Goal: Transaction & Acquisition: Download file/media

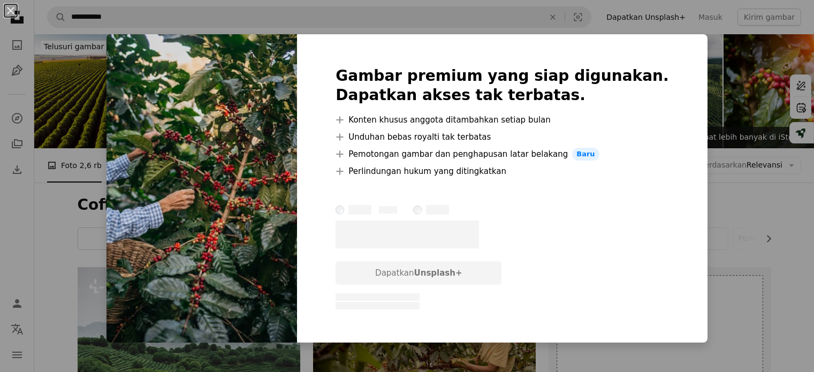
scroll to position [481, 0]
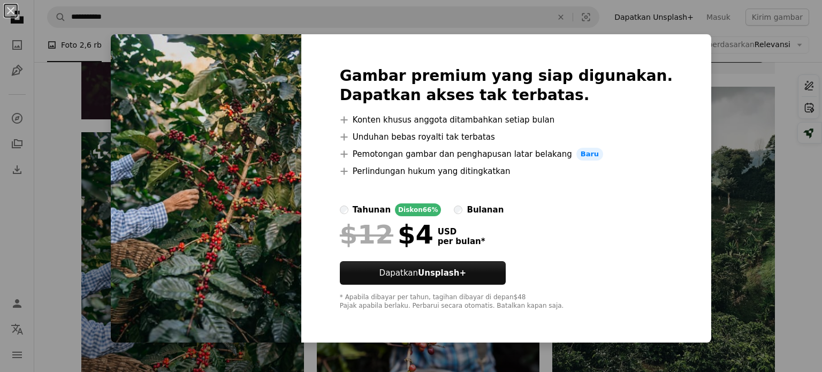
click at [714, 189] on div "An X shape Gambar premium yang siap digunakan. Dapatkan akses tak terbatas. A p…" at bounding box center [411, 186] width 822 height 372
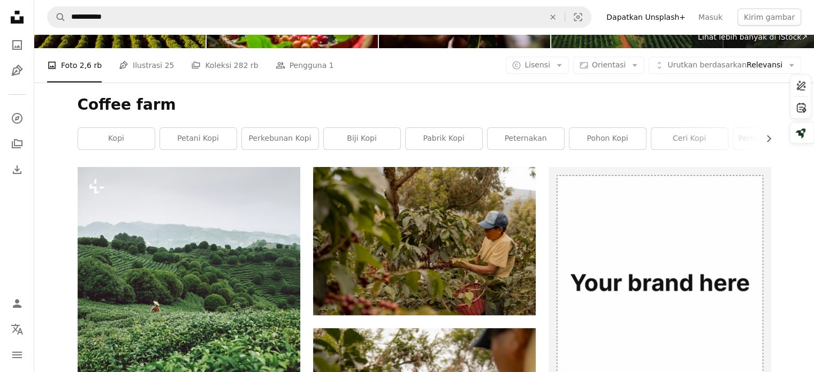
scroll to position [107, 0]
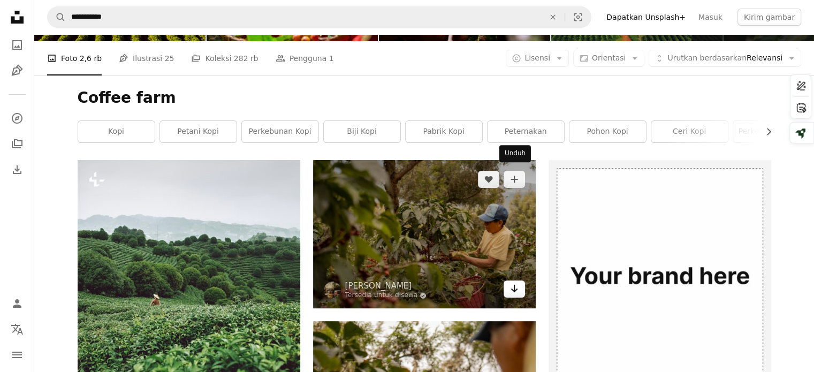
click at [511, 282] on icon "Arrow pointing down" at bounding box center [514, 288] width 9 height 13
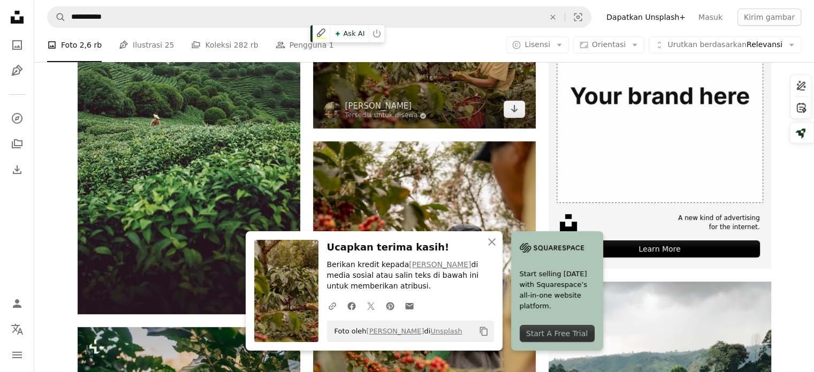
scroll to position [374, 0]
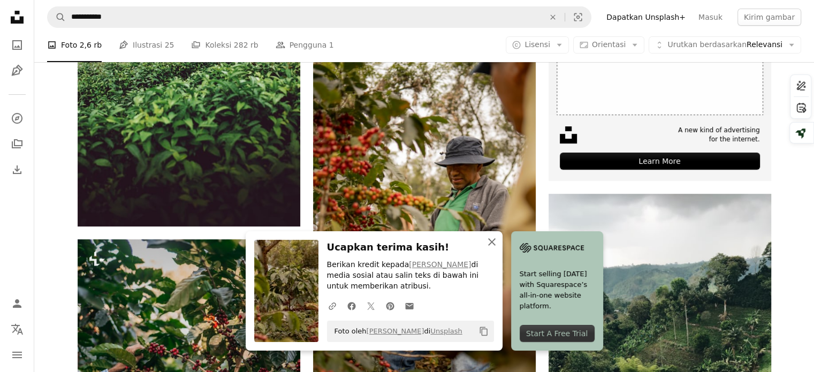
click at [495, 243] on icon "button" at bounding box center [491, 241] width 7 height 7
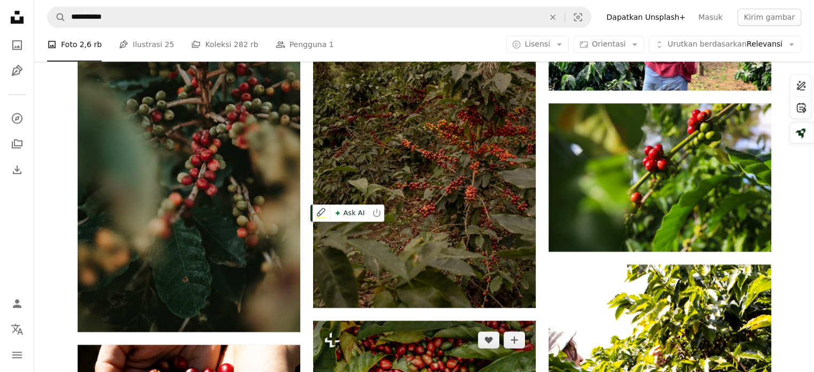
scroll to position [1230, 0]
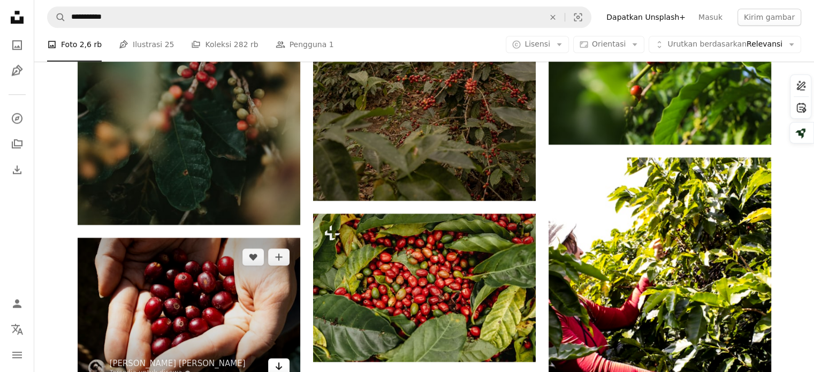
click at [280, 359] on icon "Arrow pointing down" at bounding box center [278, 365] width 9 height 13
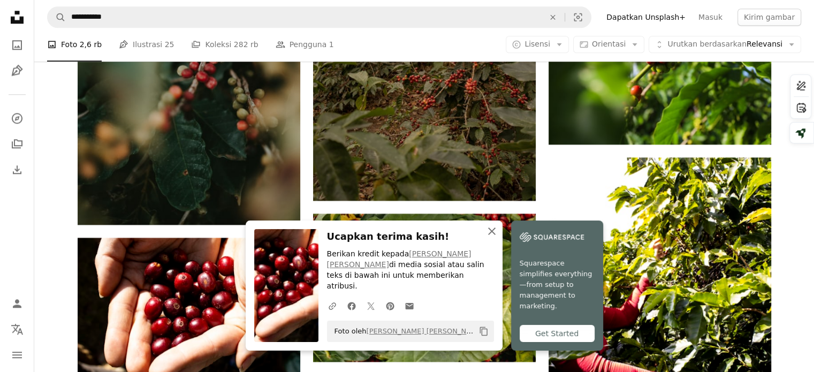
click at [498, 237] on icon "An X shape" at bounding box center [491, 231] width 13 height 13
